Goal: Information Seeking & Learning: Learn about a topic

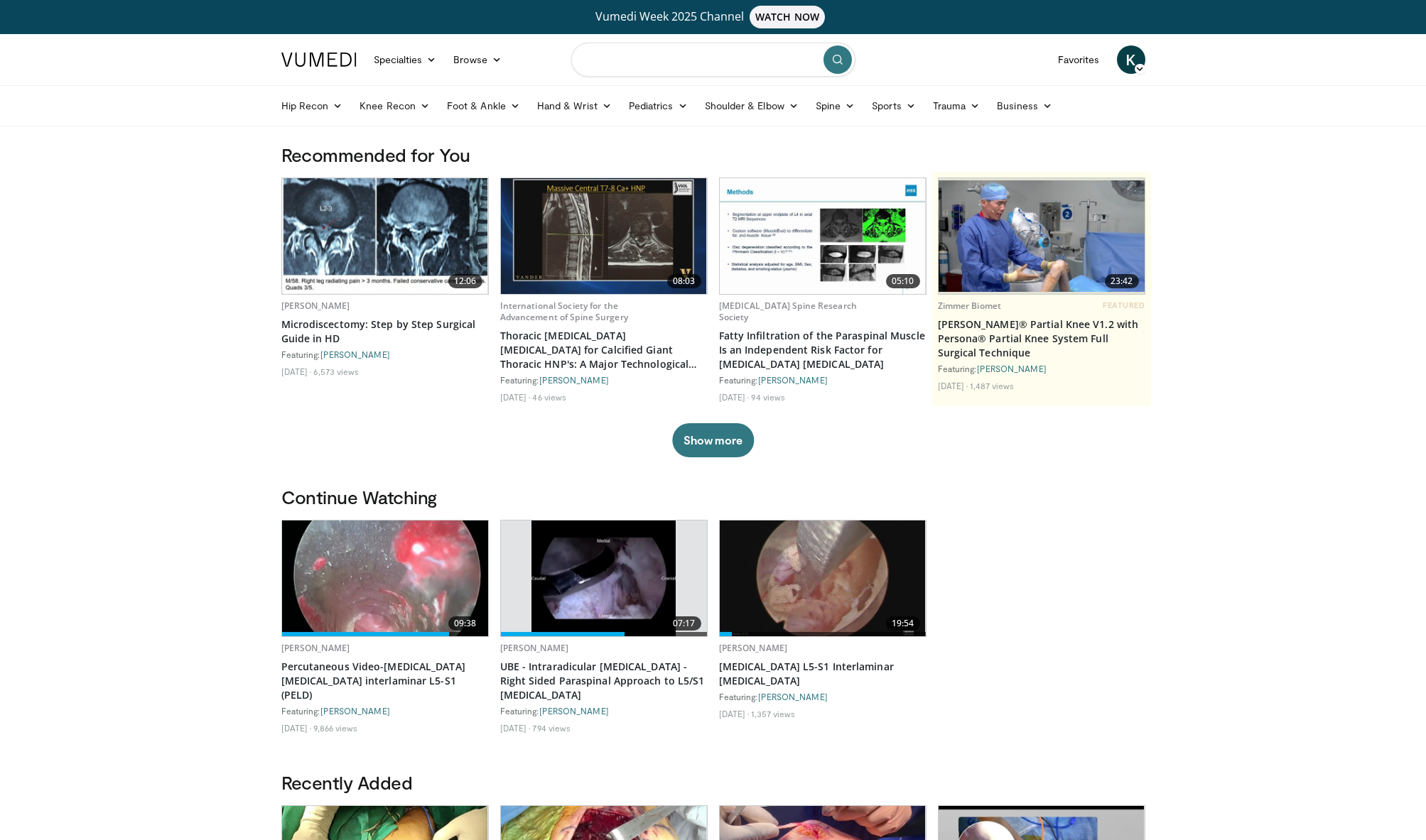
click at [663, 60] on input "Search topics, interventions" at bounding box center [713, 59] width 284 height 34
type input "**********"
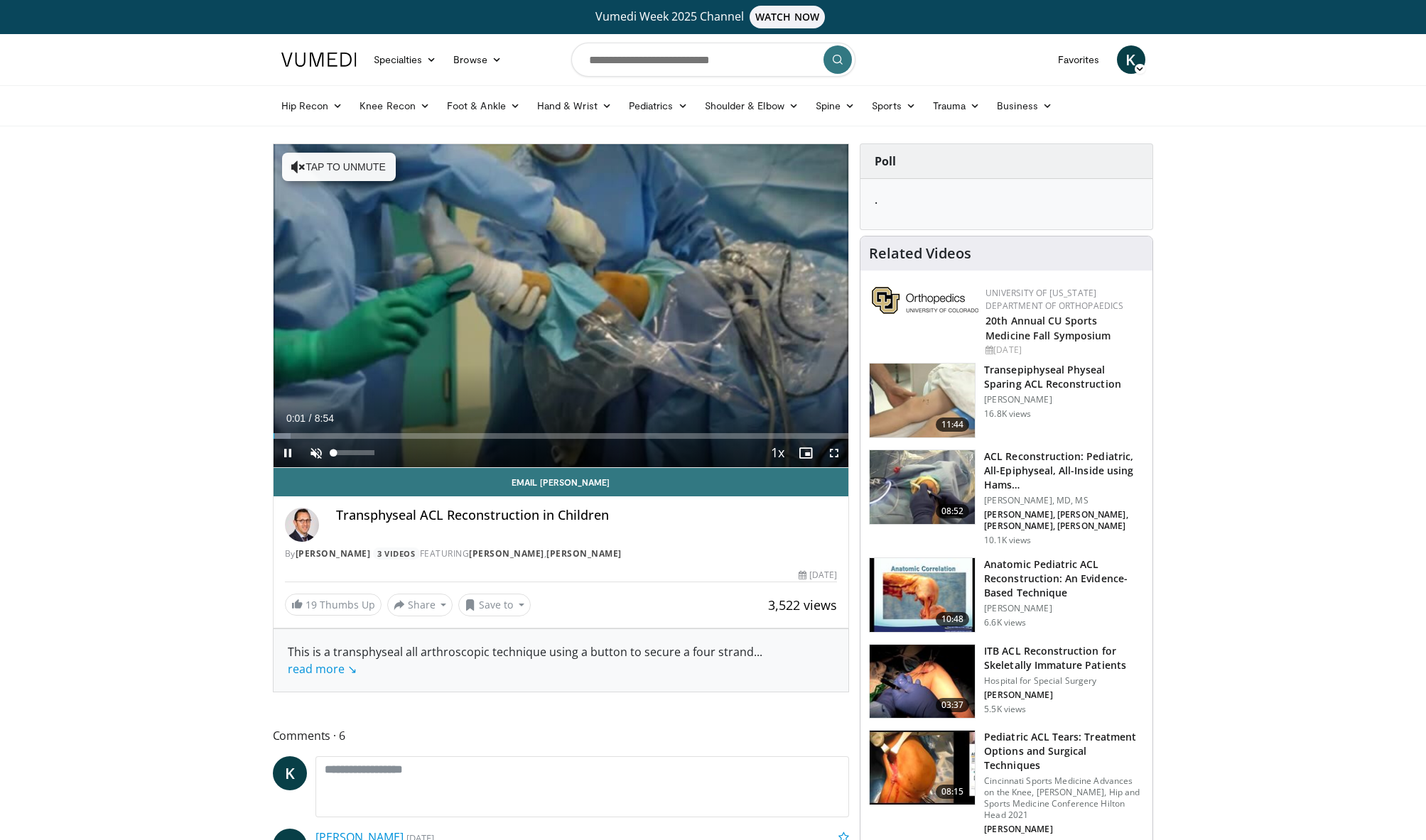
click at [314, 458] on span "Video Player" at bounding box center [316, 453] width 29 height 29
click at [338, 453] on div "11%" at bounding box center [353, 453] width 41 height 5
click at [344, 453] on div "23%" at bounding box center [353, 453] width 41 height 5
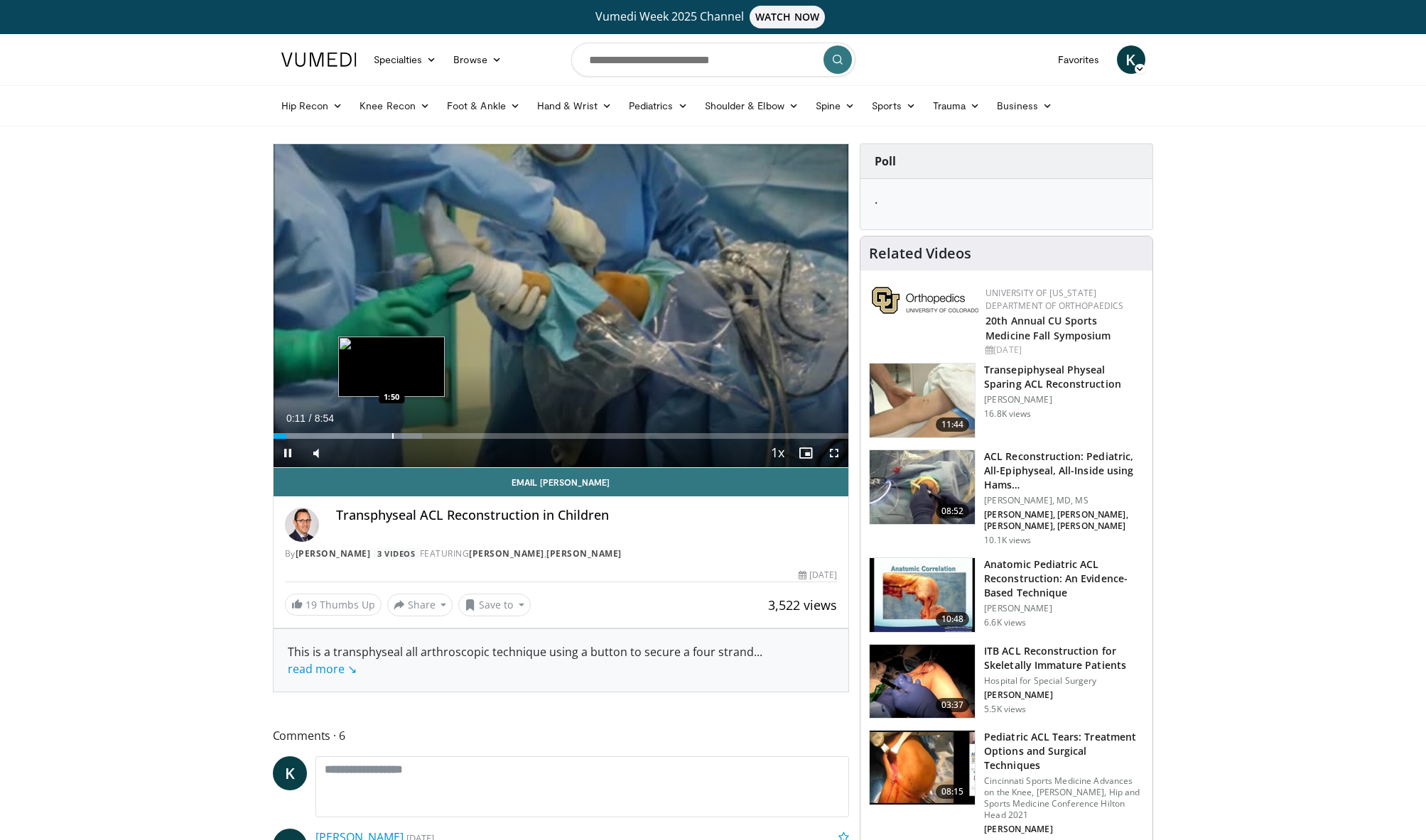
click at [391, 432] on div "Loaded : 25.85% 0:11 1:50" at bounding box center [561, 432] width 575 height 14
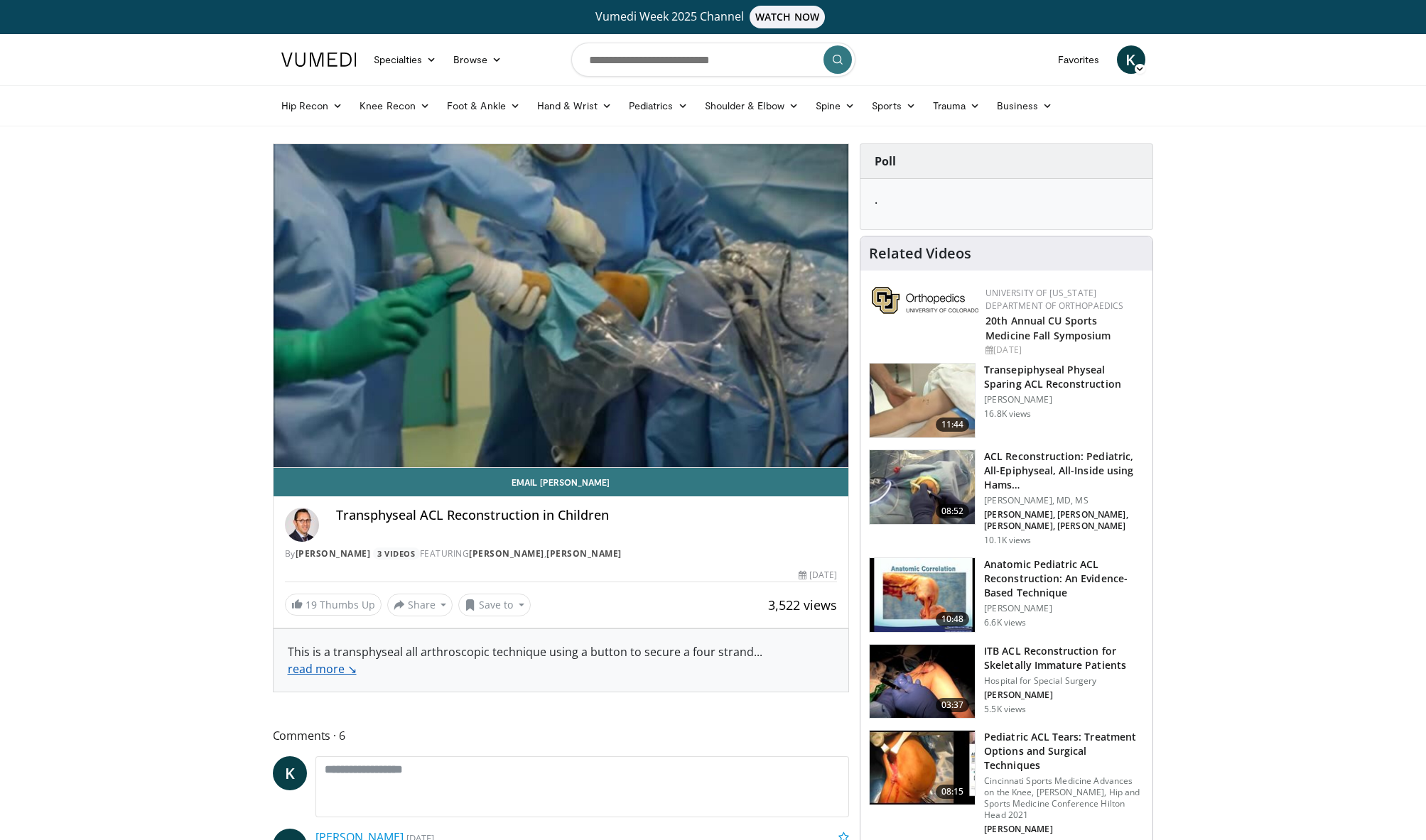
click at [317, 671] on link "read more ↘" at bounding box center [322, 669] width 69 height 15
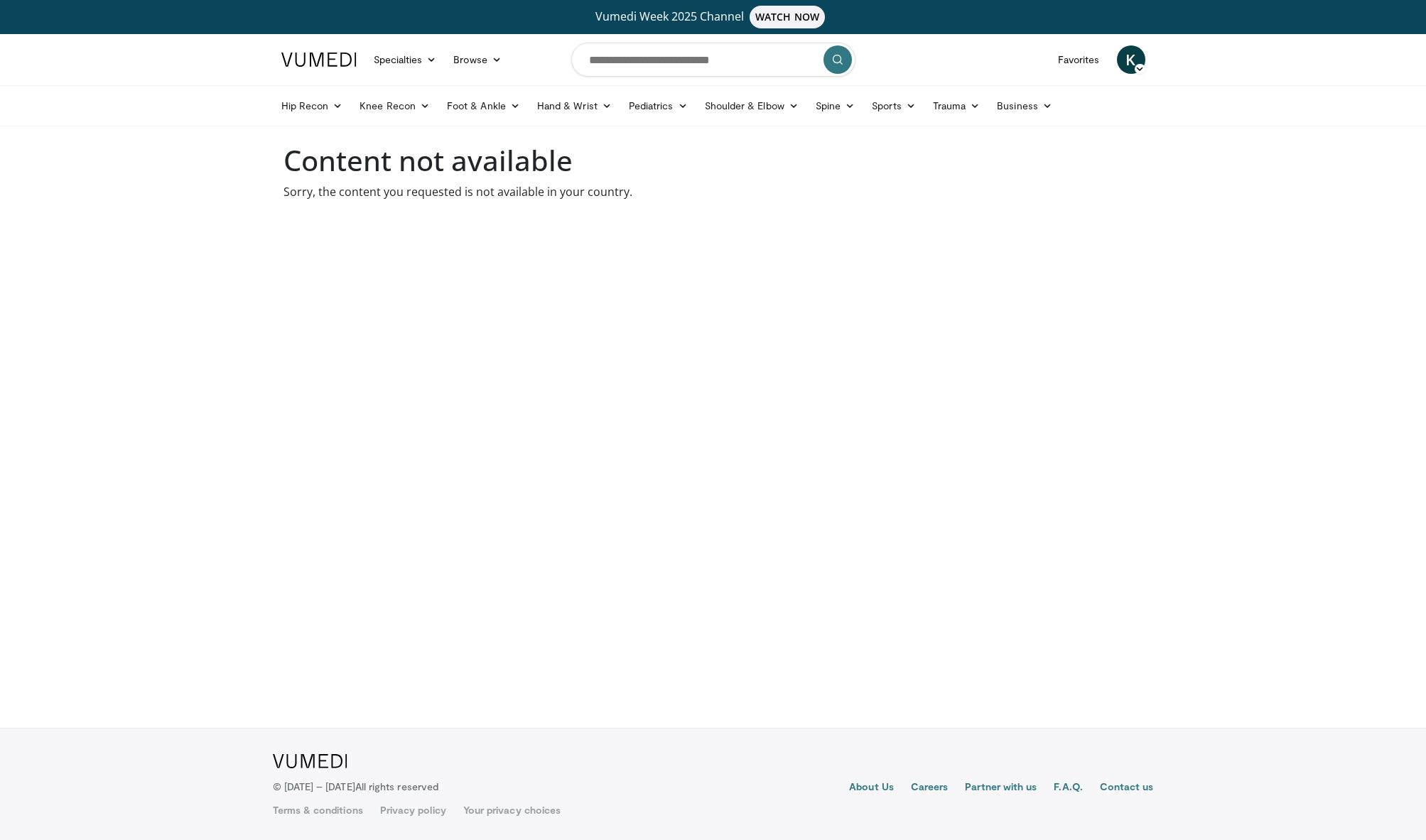
click at [337, 71] on link at bounding box center [319, 59] width 92 height 40
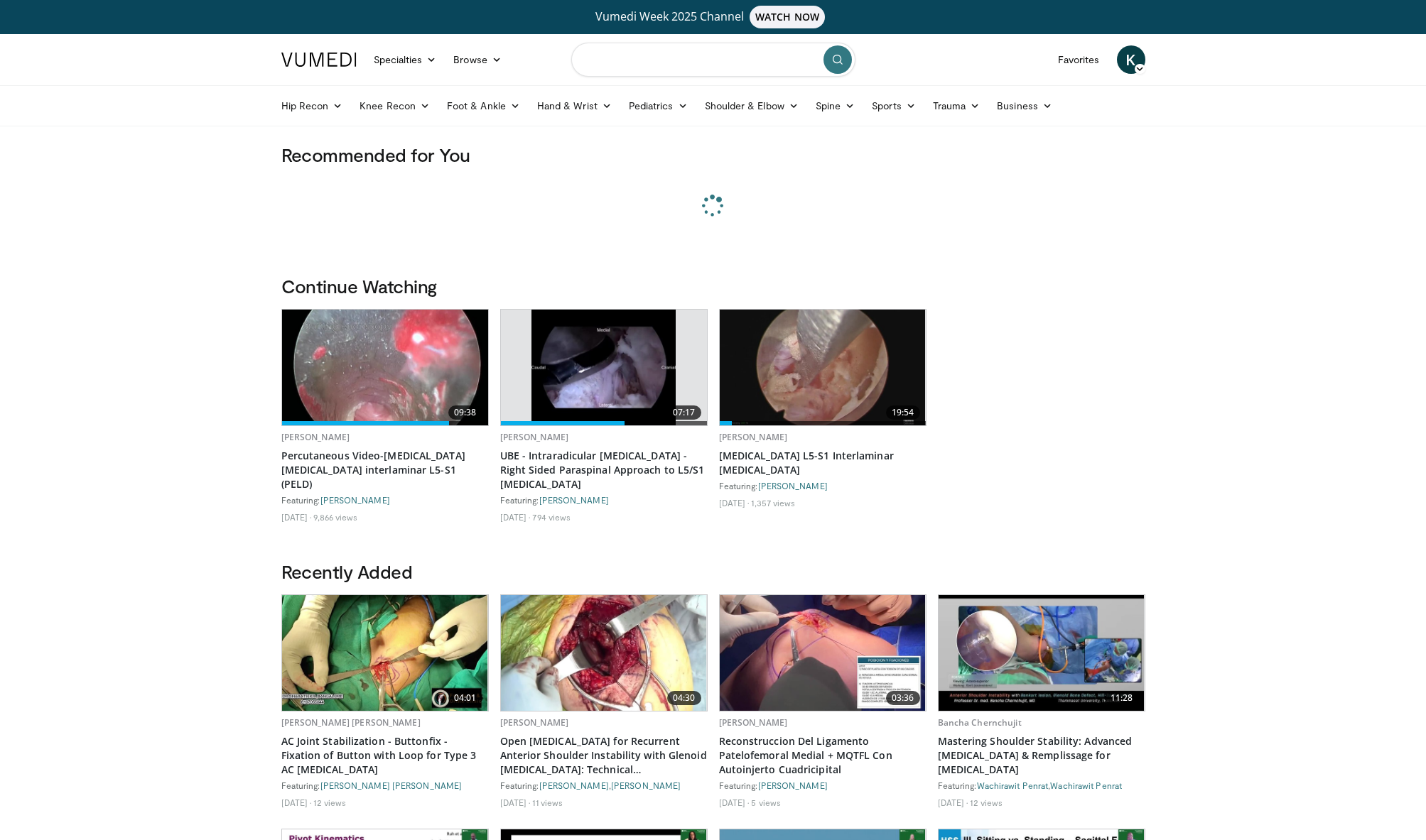
click at [666, 72] on input "Search topics, interventions" at bounding box center [713, 59] width 284 height 34
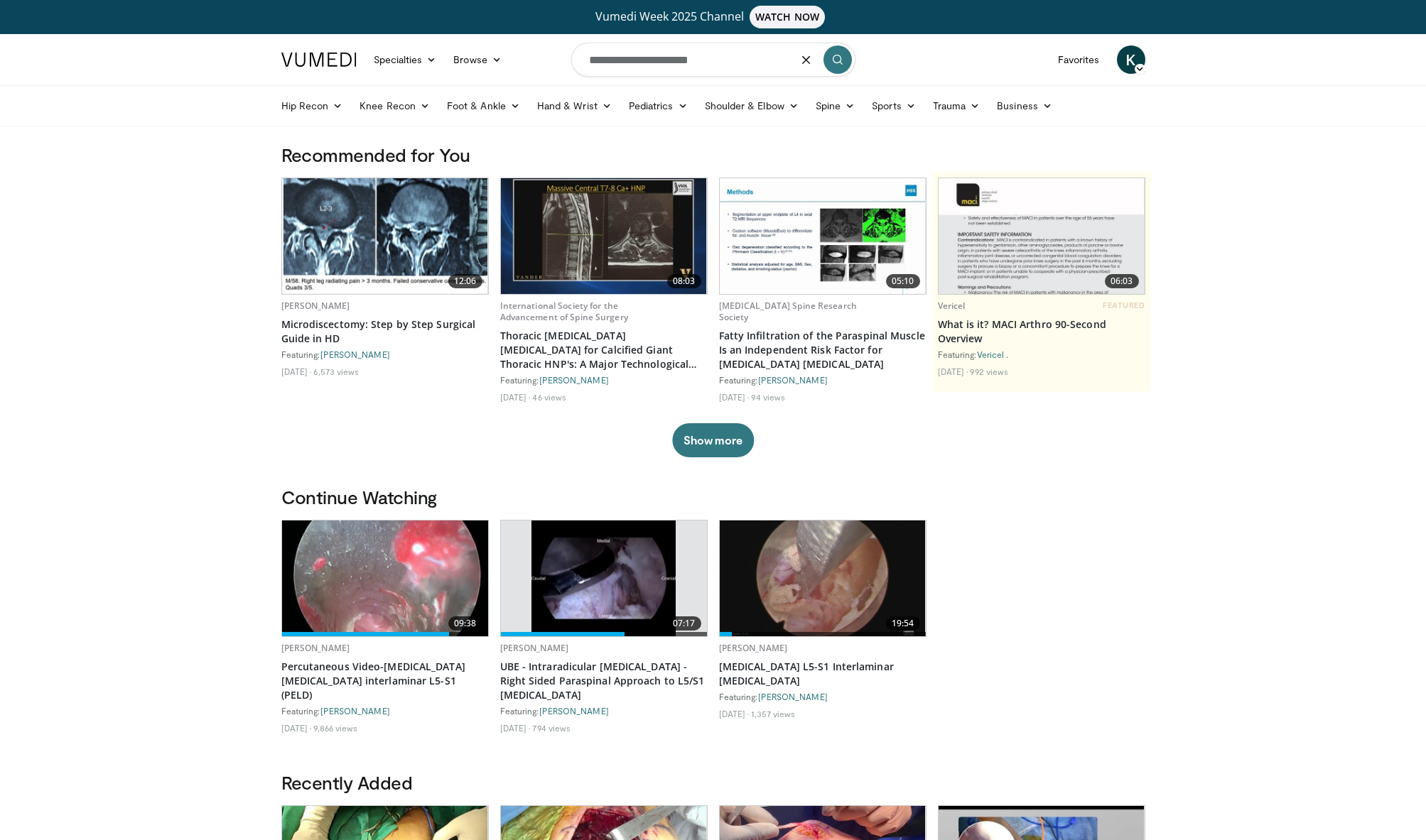
type input "**********"
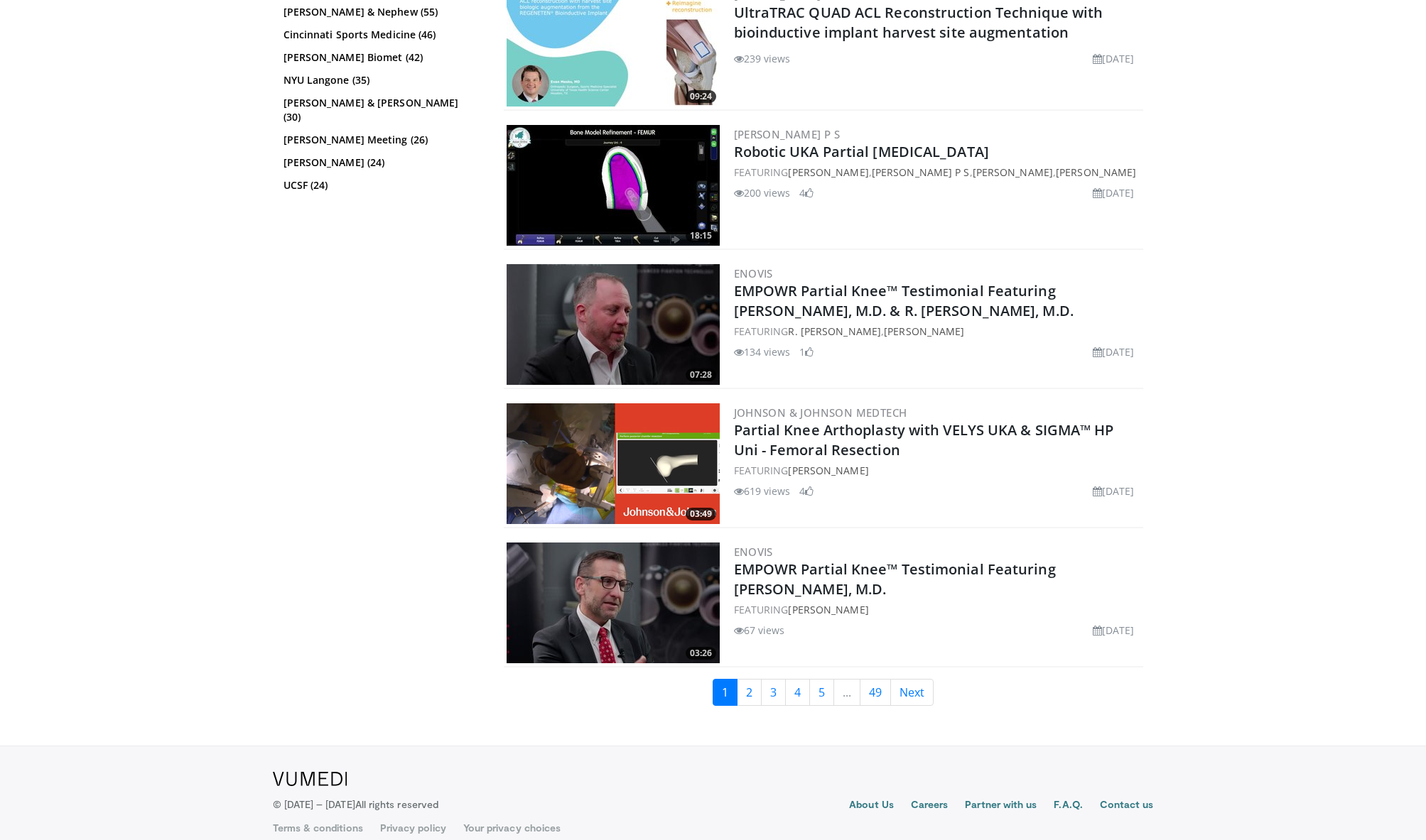
scroll to position [3273, 0]
